Goal: Task Accomplishment & Management: Manage account settings

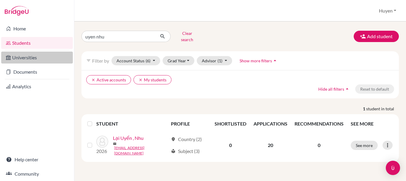
click at [29, 56] on link "Universities" at bounding box center [37, 57] width 72 height 12
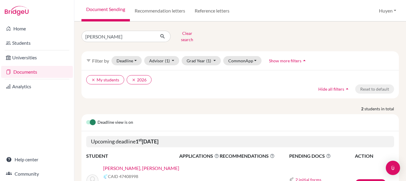
scroll to position [30, 0]
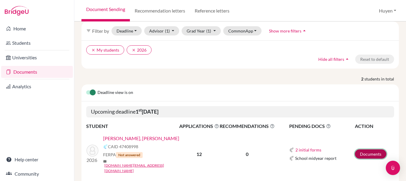
click at [370, 149] on link "Documents" at bounding box center [371, 153] width 32 height 9
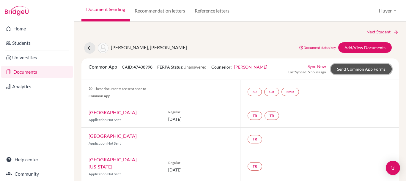
click at [359, 69] on link "Send Common App Forms" at bounding box center [361, 69] width 61 height 10
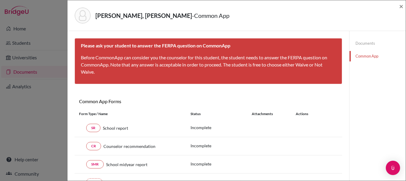
click at [374, 57] on link "Common App" at bounding box center [378, 56] width 56 height 10
click at [363, 44] on link "Documents" at bounding box center [378, 43] width 56 height 10
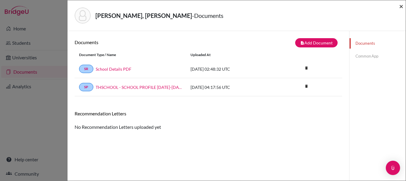
click at [400, 6] on span "×" at bounding box center [401, 6] width 4 height 9
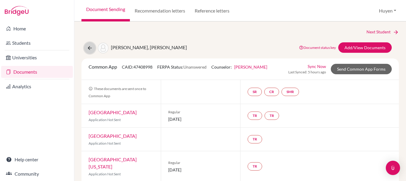
click at [92, 51] on icon at bounding box center [90, 48] width 6 height 6
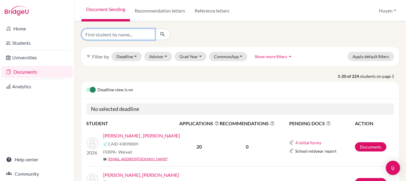
click at [120, 32] on input "Find student by name..." at bounding box center [119, 34] width 74 height 11
type input "hanh an"
click button "submit" at bounding box center [163, 34] width 16 height 11
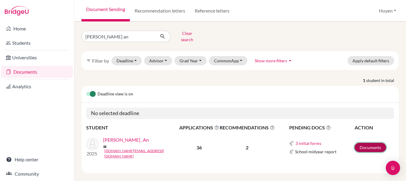
click at [365, 144] on link "Documents" at bounding box center [371, 146] width 32 height 9
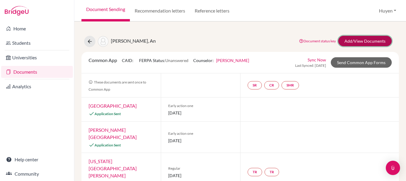
click at [366, 41] on link "Add/View Documents" at bounding box center [365, 41] width 54 height 10
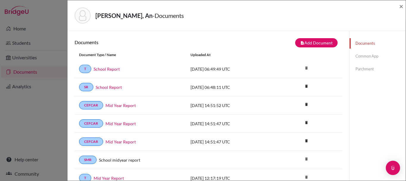
click at [358, 57] on link "Common App" at bounding box center [378, 56] width 56 height 10
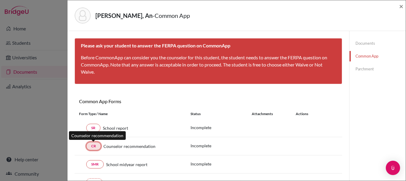
click at [92, 145] on link "CR" at bounding box center [93, 146] width 15 height 8
click at [91, 147] on link "CR" at bounding box center [93, 146] width 15 height 8
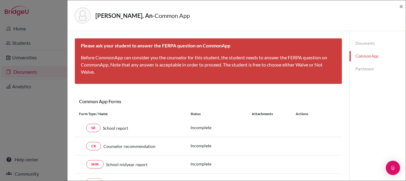
click at [365, 42] on link "Documents" at bounding box center [378, 43] width 56 height 10
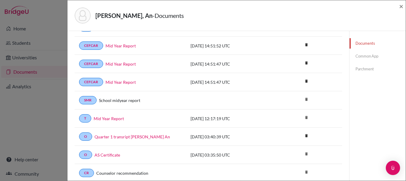
scroll to position [89, 0]
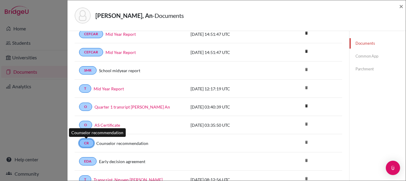
click at [86, 144] on link "CR" at bounding box center [86, 143] width 15 height 8
click at [86, 142] on link "CR" at bounding box center [86, 143] width 15 height 8
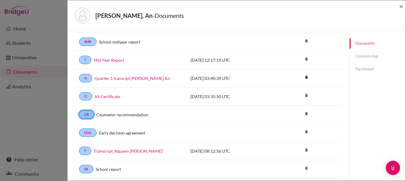
scroll to position [149, 0]
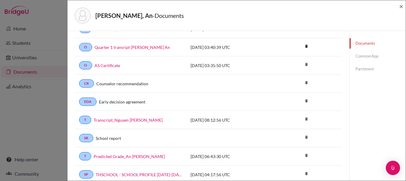
click at [356, 42] on link "Documents" at bounding box center [378, 43] width 56 height 10
click at [359, 56] on link "Common App" at bounding box center [378, 56] width 56 height 10
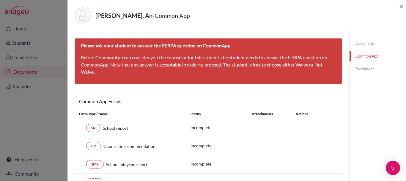
scroll to position [59, 0]
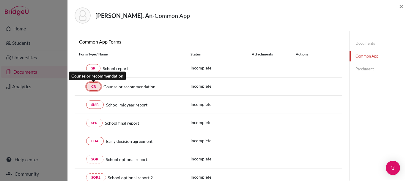
click at [95, 86] on link "CR" at bounding box center [93, 86] width 15 height 8
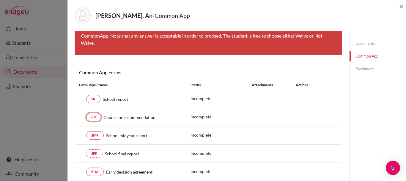
scroll to position [0, 0]
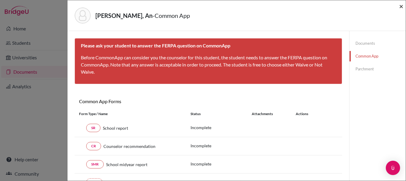
click at [402, 7] on span "×" at bounding box center [401, 6] width 4 height 9
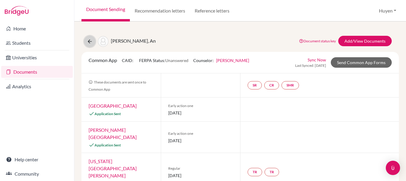
click at [92, 42] on icon at bounding box center [90, 41] width 6 height 6
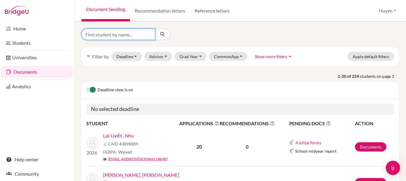
click at [131, 34] on input "Find student by name..." at bounding box center [119, 34] width 74 height 11
type input "tue nhi"
click button "submit" at bounding box center [163, 34] width 16 height 11
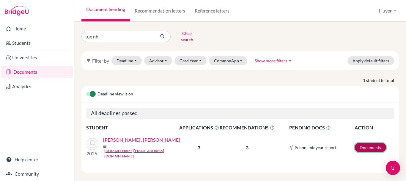
click at [381, 142] on link "Documents" at bounding box center [371, 146] width 32 height 9
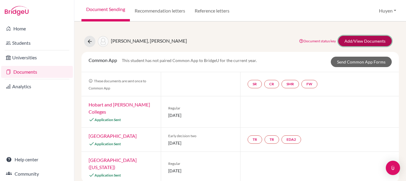
click at [363, 39] on link "Add/View Documents" at bounding box center [365, 41] width 54 height 10
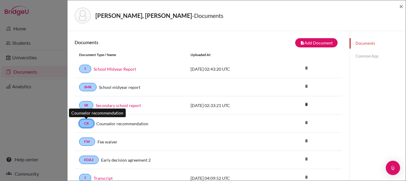
click at [85, 123] on link "CR" at bounding box center [86, 123] width 15 height 8
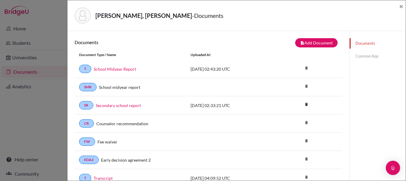
click at [370, 55] on link "Common App" at bounding box center [378, 56] width 56 height 10
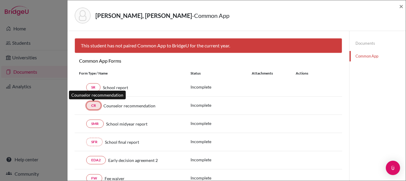
click at [96, 105] on link "CR" at bounding box center [93, 105] width 15 height 8
click at [96, 104] on link "CR" at bounding box center [93, 105] width 15 height 8
click at [402, 6] on span "×" at bounding box center [401, 6] width 4 height 9
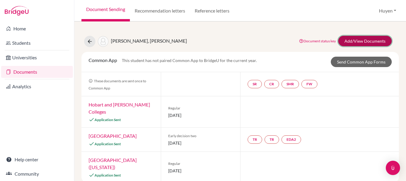
click at [360, 41] on link "Add/View Documents" at bounding box center [365, 41] width 54 height 10
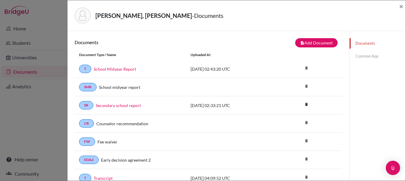
click at [369, 56] on link "Common App" at bounding box center [378, 56] width 56 height 10
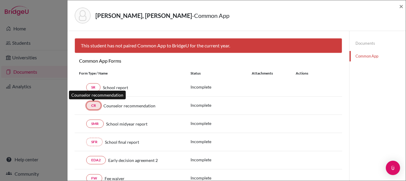
click at [97, 106] on link "CR" at bounding box center [93, 105] width 15 height 8
click at [403, 6] on span "×" at bounding box center [401, 6] width 4 height 9
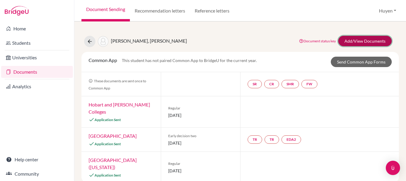
click at [353, 39] on link "Add/View Documents" at bounding box center [365, 41] width 54 height 10
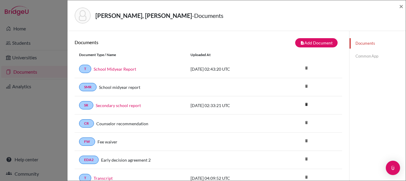
scroll to position [174, 0]
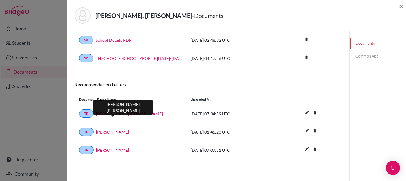
click at [117, 113] on link "Brett Adrian Grant" at bounding box center [129, 113] width 67 height 6
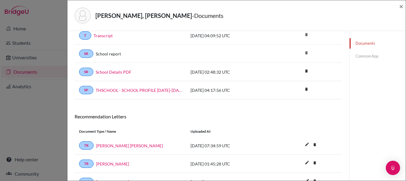
scroll to position [115, 0]
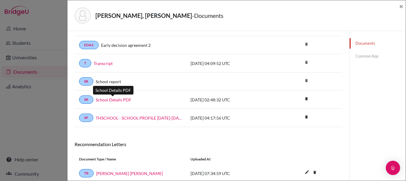
click at [116, 100] on link "School Details PDF" at bounding box center [114, 99] width 36 height 6
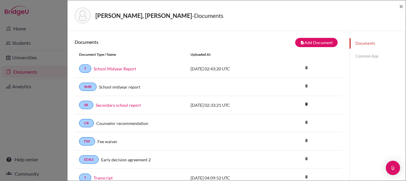
scroll to position [0, 0]
click at [359, 56] on link "Common App" at bounding box center [378, 56] width 56 height 10
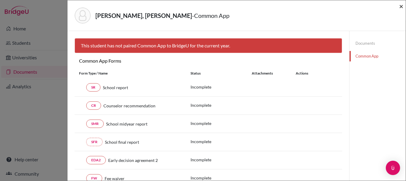
click at [403, 7] on span "×" at bounding box center [401, 6] width 4 height 9
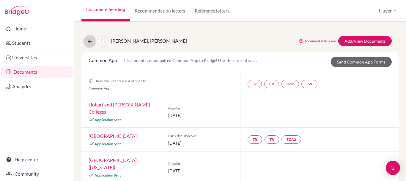
click at [90, 40] on icon at bounding box center [90, 41] width 6 height 6
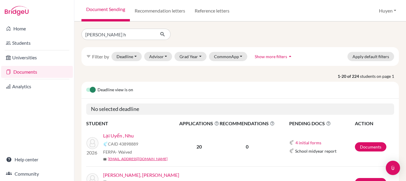
type input "bui ngan ha"
click button "submit" at bounding box center [163, 34] width 16 height 11
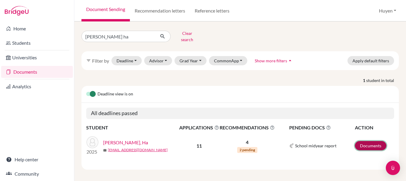
click at [385, 141] on link "Documents" at bounding box center [371, 145] width 32 height 9
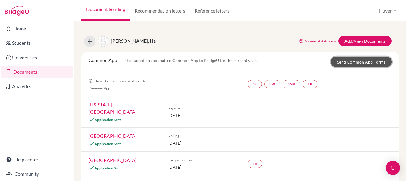
click at [363, 61] on link "Send Common App Forms" at bounding box center [361, 62] width 61 height 10
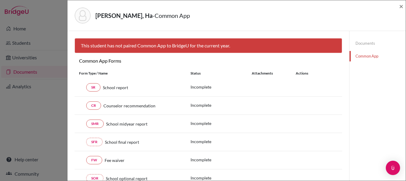
click at [366, 56] on link "Common App" at bounding box center [378, 56] width 56 height 10
click at [92, 104] on link "CR" at bounding box center [93, 105] width 15 height 8
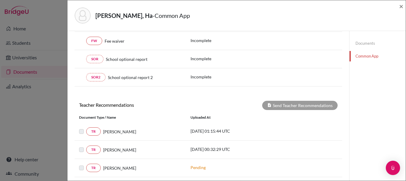
scroll to position [30, 0]
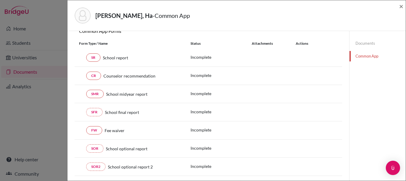
click at [360, 43] on link "Documents" at bounding box center [378, 43] width 56 height 10
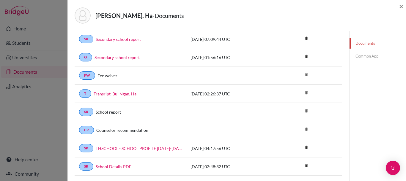
click at [77, 129] on div "CR Counselor recommendation" at bounding box center [131, 130] width 112 height 8
click at [82, 129] on link "CR" at bounding box center [86, 130] width 15 height 8
click at [84, 130] on link "CR" at bounding box center [86, 130] width 15 height 8
click at [402, 7] on span "×" at bounding box center [401, 6] width 4 height 9
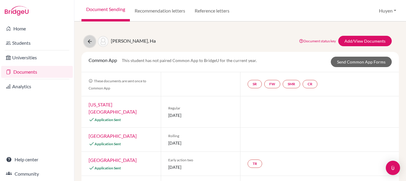
click at [87, 44] on button at bounding box center [89, 41] width 11 height 11
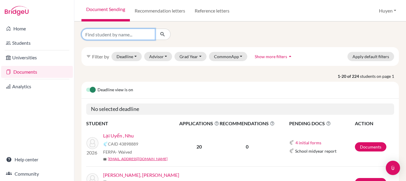
click at [113, 32] on input "Find student by name..." at bounding box center [119, 34] width 74 height 11
type input "uyen nhu"
click button "submit" at bounding box center [163, 34] width 16 height 11
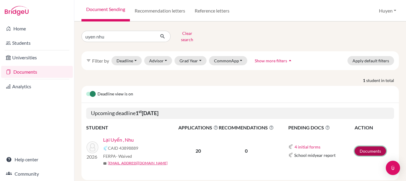
click at [366, 146] on link "Documents" at bounding box center [371, 150] width 32 height 9
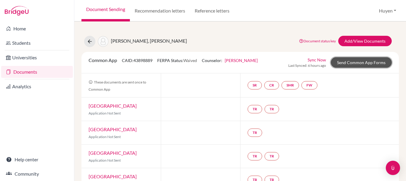
click at [360, 61] on link "Send Common App Forms" at bounding box center [361, 62] width 61 height 10
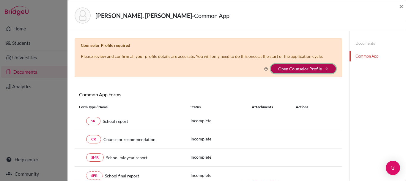
click at [315, 65] on button "Open Counselor Profile arrow_forward" at bounding box center [303, 68] width 65 height 9
click at [314, 70] on link "Open Counselor Profile" at bounding box center [300, 68] width 44 height 5
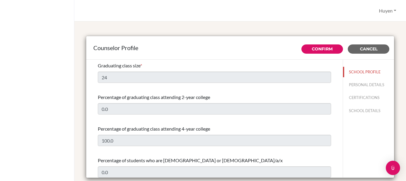
select select "1"
select select "320590"
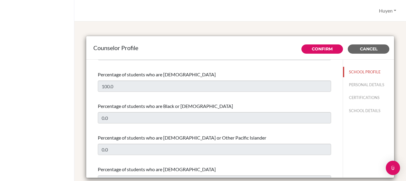
scroll to position [238, 0]
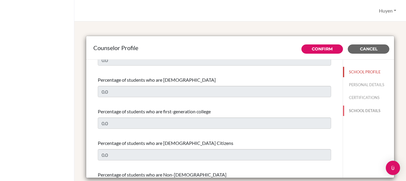
click at [347, 109] on button "SCHOOL DETAILS" at bounding box center [368, 110] width 51 height 10
type input "698022"
type input "[URL][DOMAIN_NAME]"
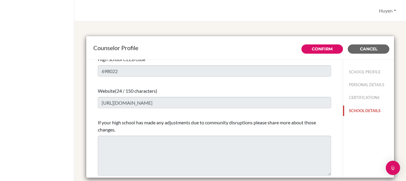
scroll to position [0, 0]
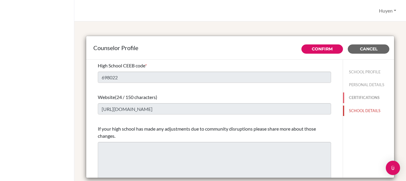
click at [353, 97] on button "CERTIFICATIONS" at bounding box center [368, 97] width 51 height 10
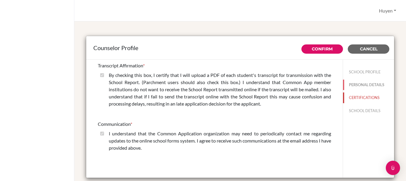
click at [354, 83] on button "PERSONAL DETAILS" at bounding box center [368, 84] width 51 height 10
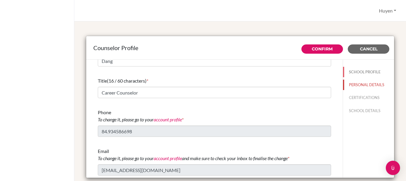
click at [352, 72] on button "SCHOOL PROFILE" at bounding box center [368, 72] width 51 height 10
type input "100.0"
type input "0.0"
type input "24"
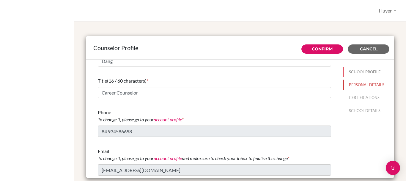
type input "0.0"
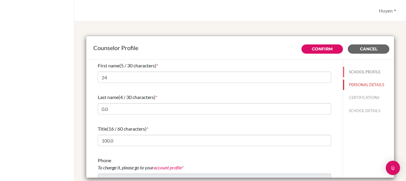
select select "1"
select select "320590"
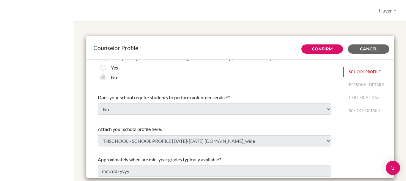
scroll to position [689, 0]
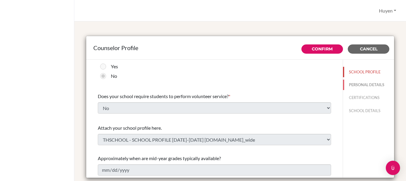
click at [354, 84] on button "PERSONAL DETAILS" at bounding box center [368, 84] width 51 height 10
type input "Career Counselor"
type input "84.934586698"
type input "[EMAIL_ADDRESS][DOMAIN_NAME]"
type input "Huyen"
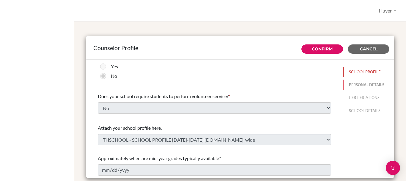
type input "Dang"
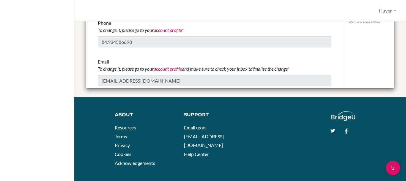
scroll to position [0, 0]
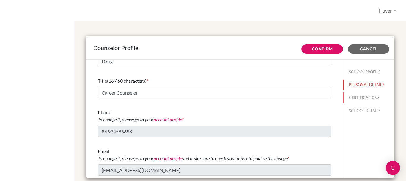
click at [361, 94] on button "CERTIFICATIONS" at bounding box center [368, 97] width 51 height 10
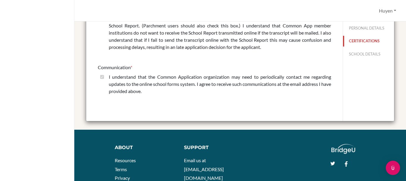
scroll to position [30, 0]
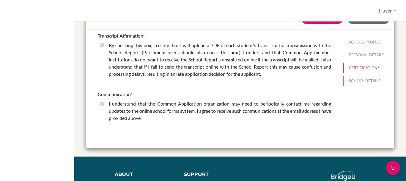
click at [351, 79] on button "SCHOOL DETAILS" at bounding box center [368, 81] width 51 height 10
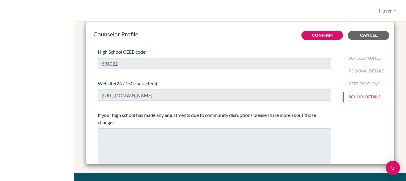
scroll to position [0, 0]
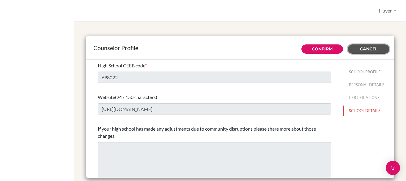
click at [362, 47] on span "Cancel" at bounding box center [369, 48] width 18 height 5
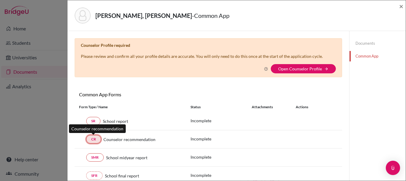
click at [96, 139] on link "CR" at bounding box center [93, 139] width 15 height 8
click at [356, 56] on link "Common App" at bounding box center [378, 56] width 56 height 10
click at [95, 139] on link "CR" at bounding box center [93, 139] width 15 height 8
click at [400, 7] on span "×" at bounding box center [401, 6] width 4 height 9
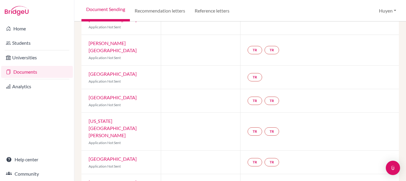
scroll to position [401, 0]
